Goal: Task Accomplishment & Management: Complete application form

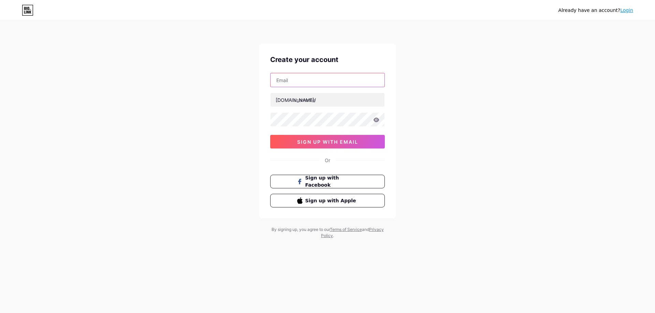
click at [304, 78] on input "text" at bounding box center [327, 80] width 114 height 14
type input "[EMAIL_ADDRESS][DOMAIN_NAME]"
click at [330, 96] on input "text" at bounding box center [327, 100] width 114 height 14
paste input "doggykingdom"
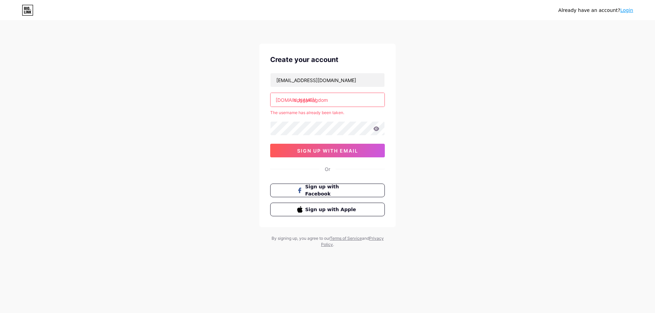
click at [293, 98] on div "[DOMAIN_NAME]/ doggykingdom" at bounding box center [327, 100] width 115 height 14
click at [335, 102] on input "doggykingdom" at bounding box center [327, 100] width 114 height 14
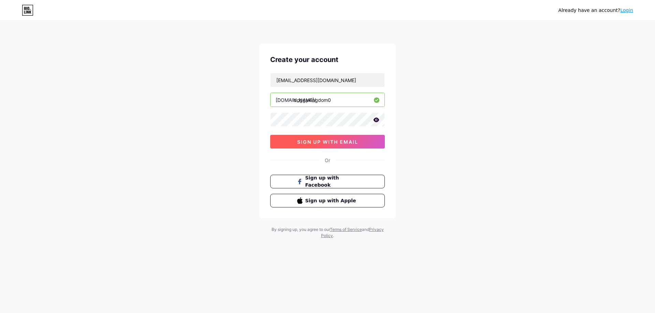
type input "doggykingdom0"
click at [361, 142] on button "sign up with email" at bounding box center [327, 142] width 115 height 14
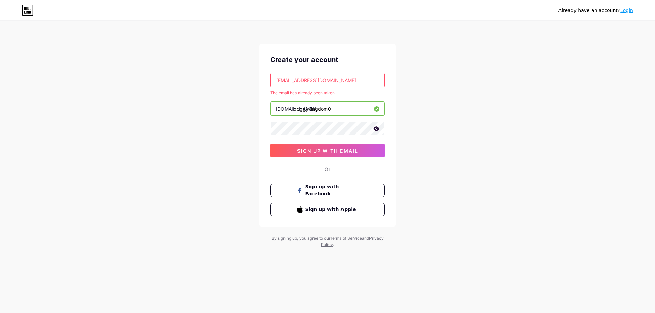
click at [350, 79] on input "[EMAIL_ADDRESS][DOMAIN_NAME]" at bounding box center [327, 80] width 114 height 14
